Goal: Task Accomplishment & Management: Manage account settings

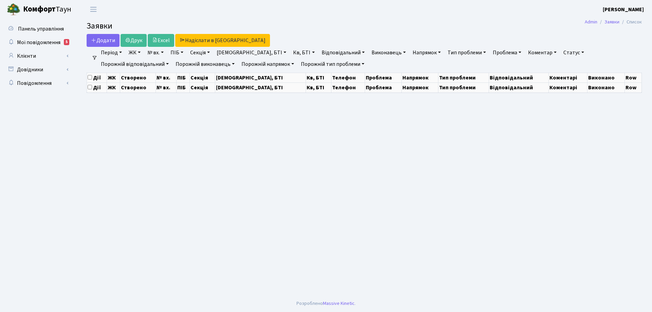
select select "25"
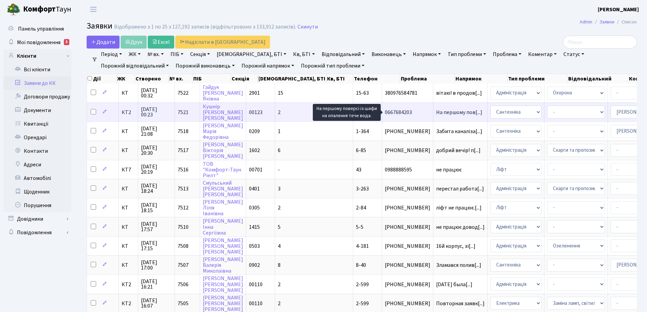
click at [436, 113] on span "На першому пов[...]" at bounding box center [459, 112] width 46 height 7
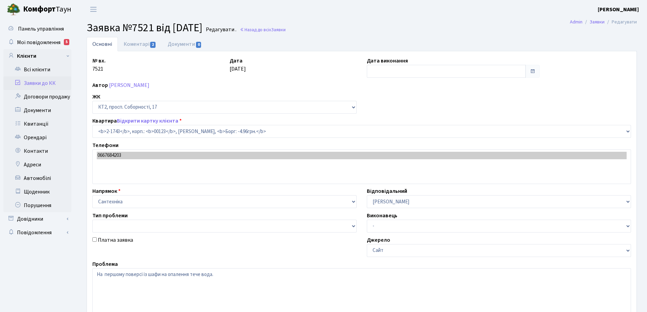
select select "13358"
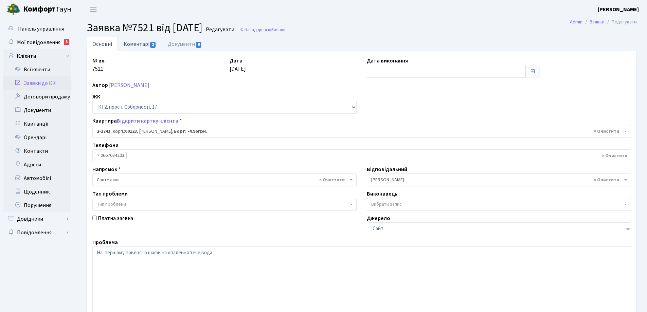
click at [132, 45] on link "Коментарі 2" at bounding box center [140, 44] width 44 height 14
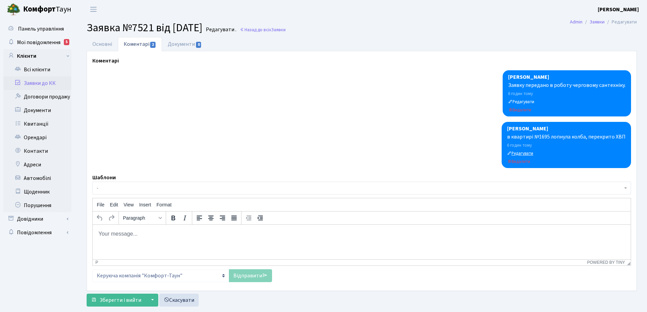
click at [527, 154] on small "Редагувати" at bounding box center [520, 153] width 26 height 6
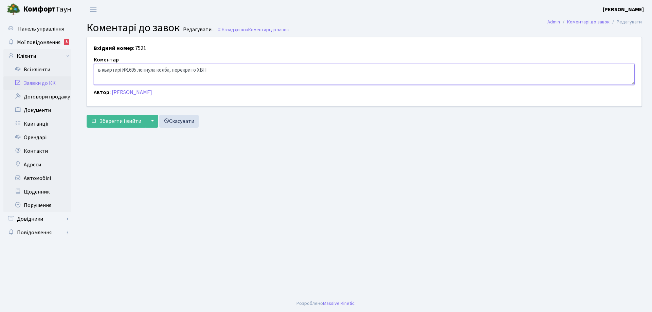
click at [209, 69] on textarea "в квартирі №1695 лопнула колба, перекрито ХВП" at bounding box center [364, 74] width 541 height 21
type textarea "в квартирі №1695 лопнула колба, перекрито ХВП по стояку"
click at [131, 121] on span "Зберегти і вийти" at bounding box center [120, 120] width 42 height 7
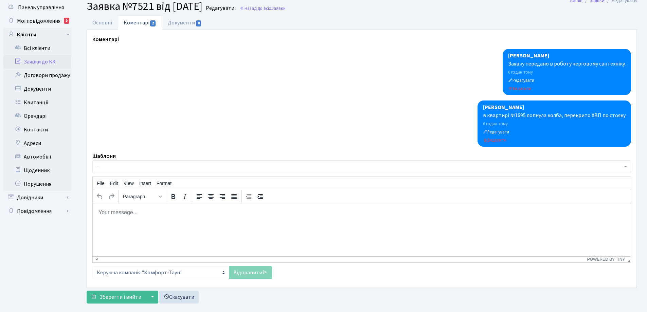
scroll to position [33, 0]
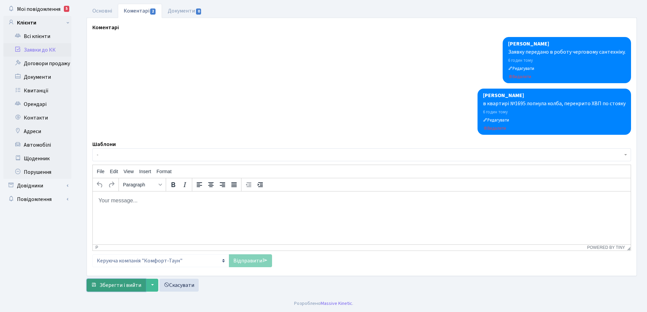
click at [134, 285] on span "Зберегти і вийти" at bounding box center [120, 284] width 42 height 7
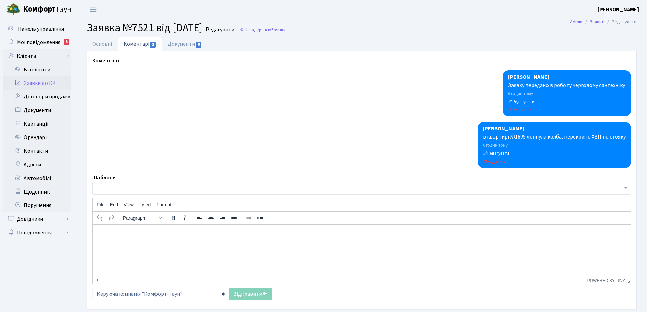
select select "13358"
click at [107, 46] on link "Основні" at bounding box center [102, 44] width 31 height 14
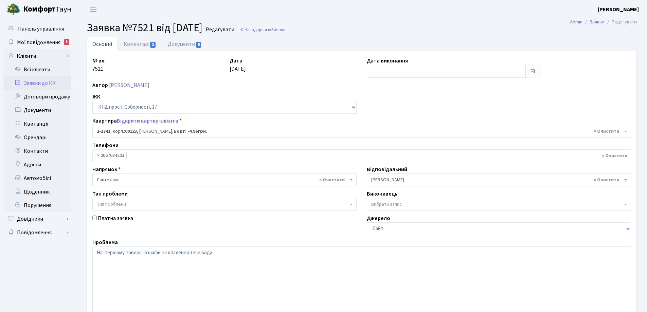
click at [107, 46] on link "Основні" at bounding box center [102, 44] width 31 height 14
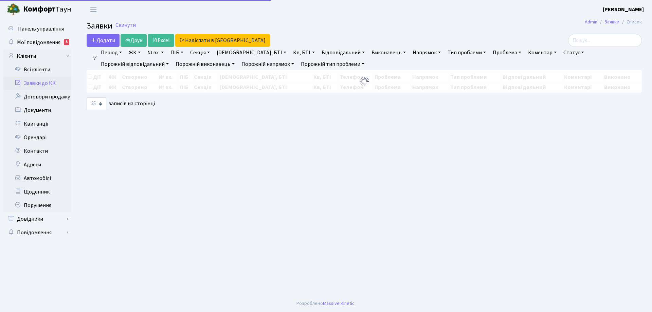
select select "25"
